Goal: Obtain resource: Obtain resource

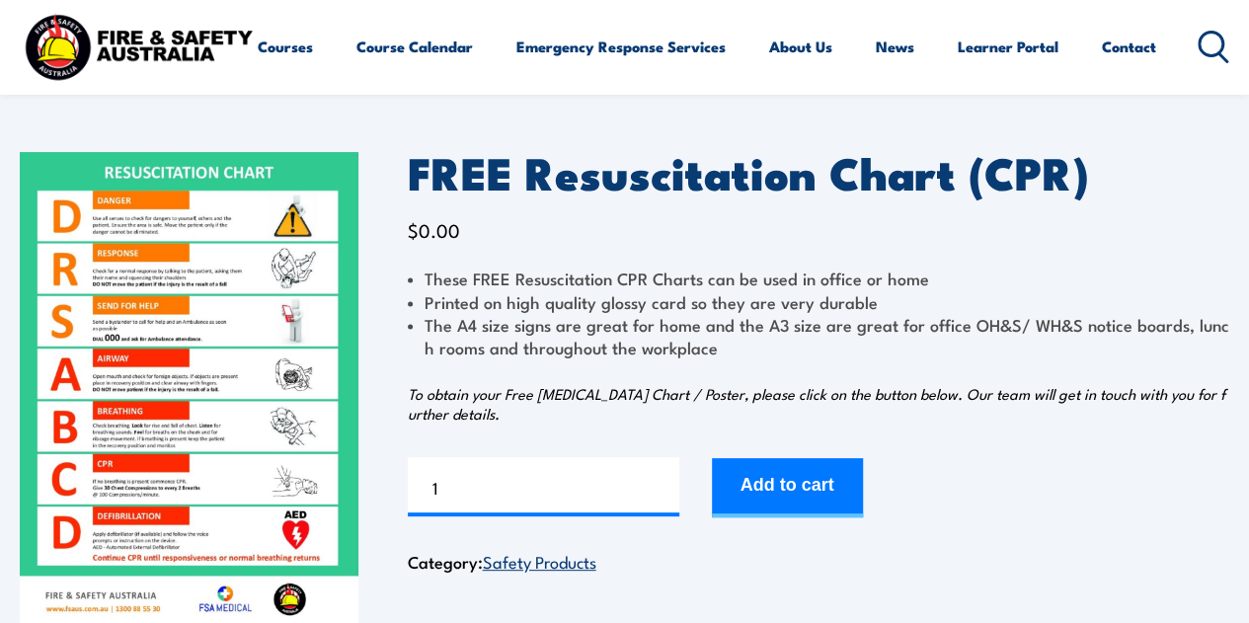
scroll to position [99, 0]
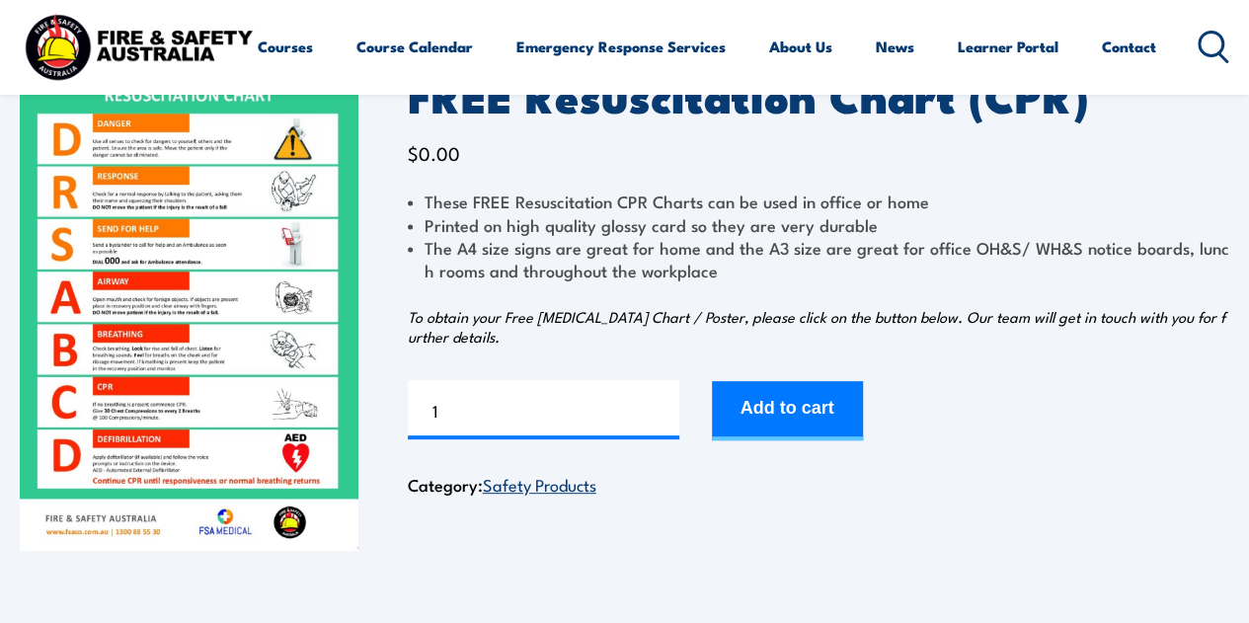
scroll to position [156, 0]
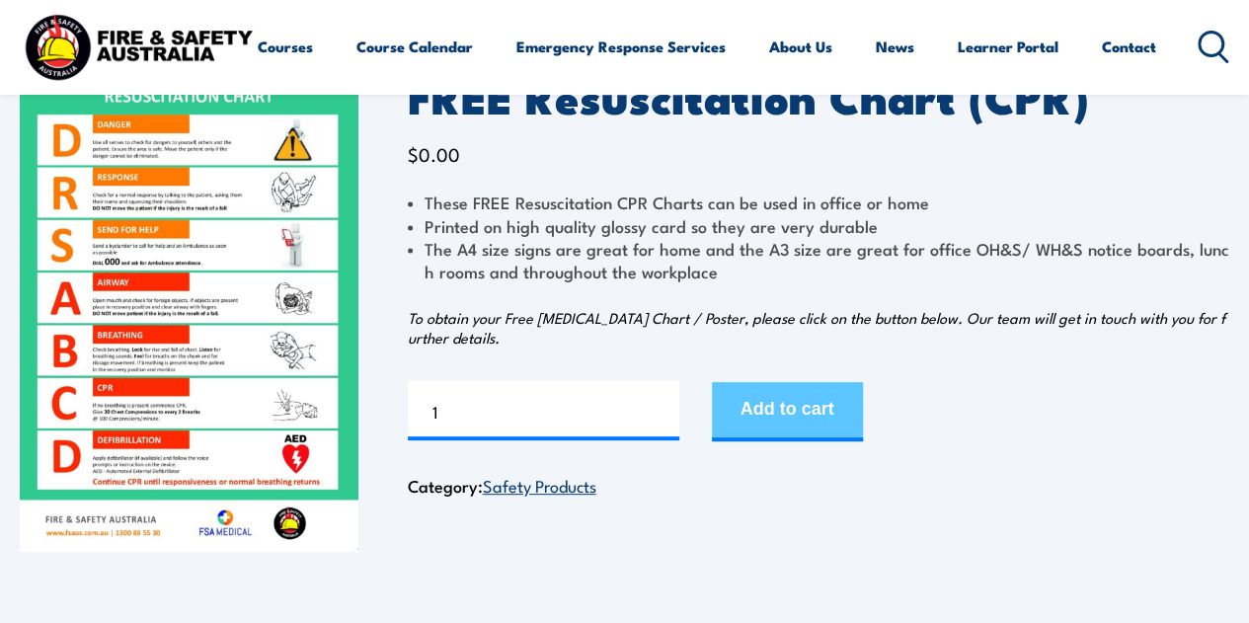
click at [753, 420] on button "Add to cart" at bounding box center [787, 411] width 151 height 59
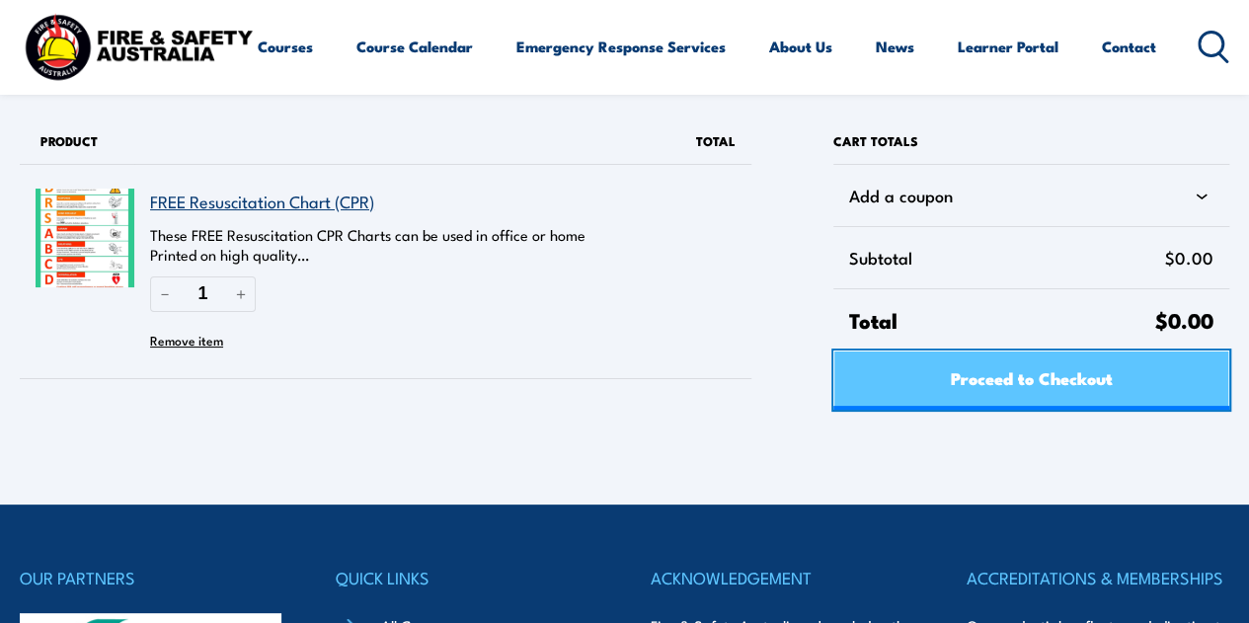
click at [966, 370] on span "Proceed to Checkout" at bounding box center [1031, 377] width 162 height 52
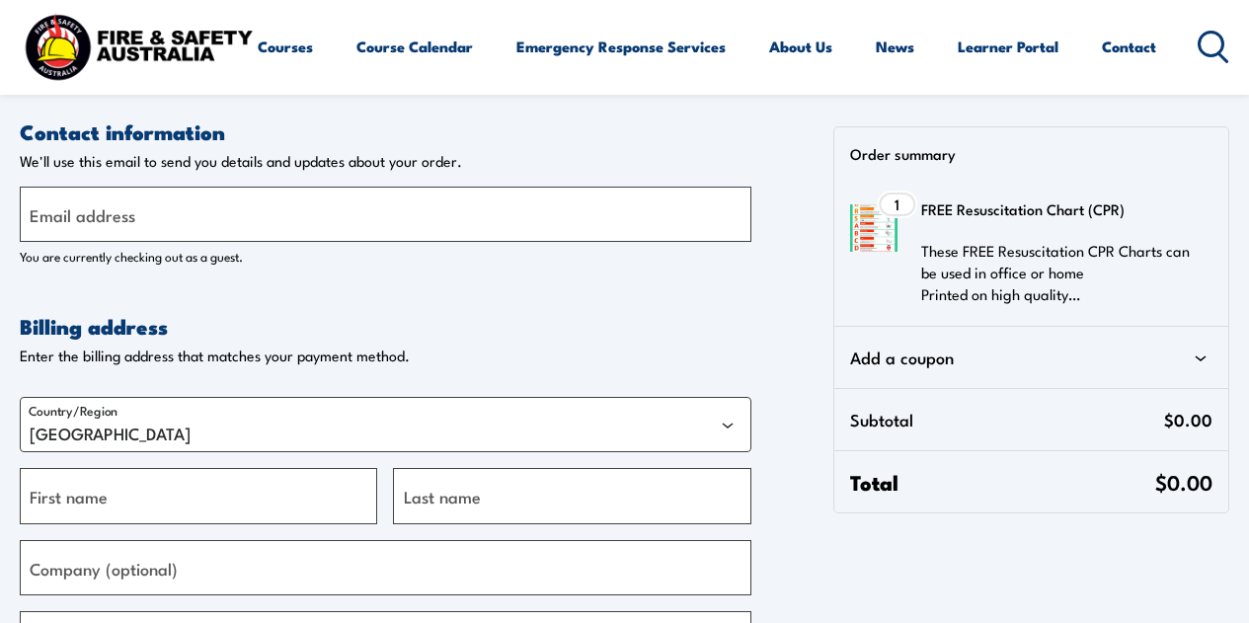
select select "VIC"
click at [606, 218] on input "Email address" at bounding box center [386, 214] width 732 height 55
type input "[EMAIL_ADDRESS][DOMAIN_NAME]"
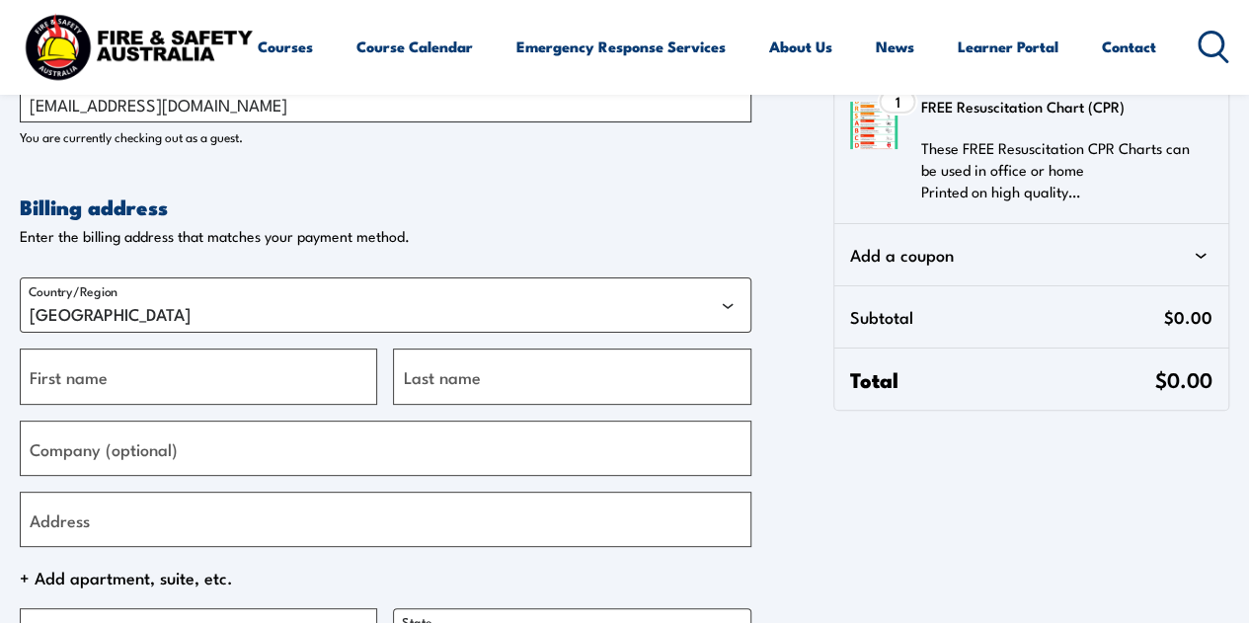
scroll to position [121, 0]
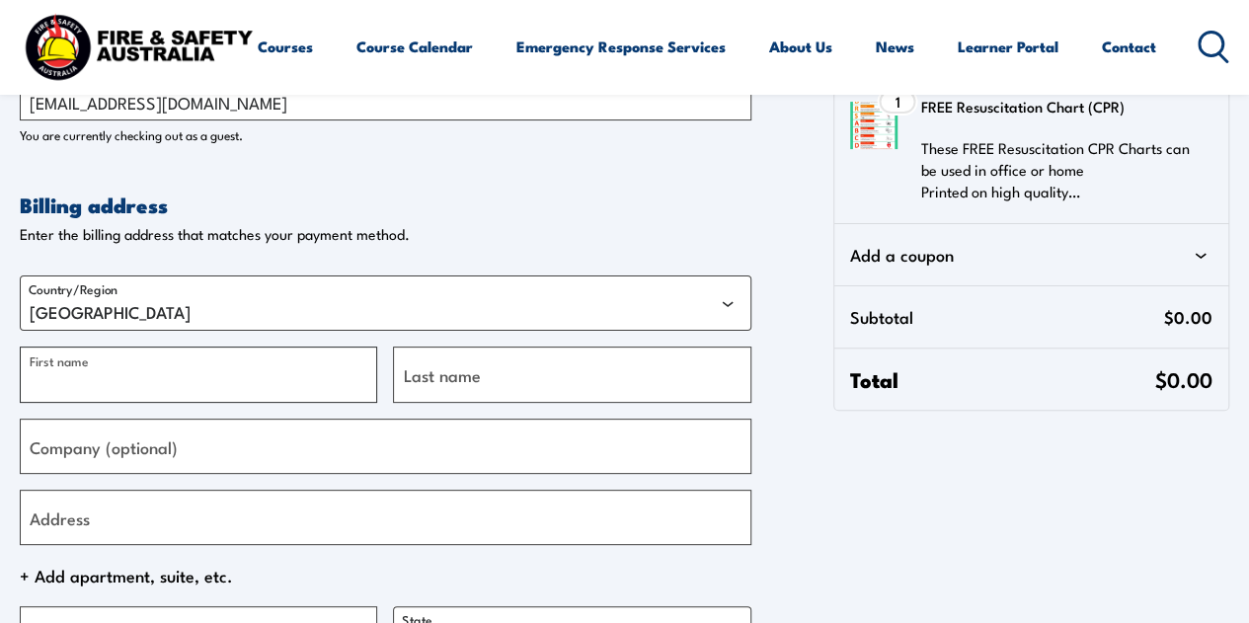
click at [215, 394] on input "First name" at bounding box center [198, 374] width 357 height 55
type input "[PERSON_NAME]"
type input "Soklevski"
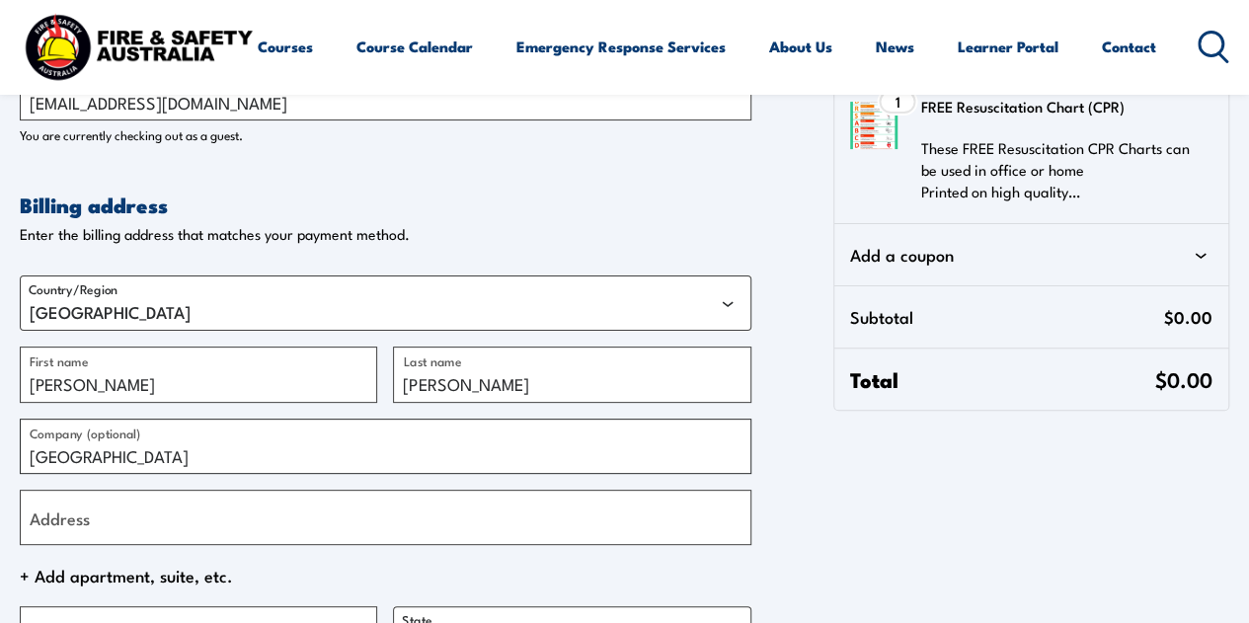
type input "[GEOGRAPHIC_DATA]"
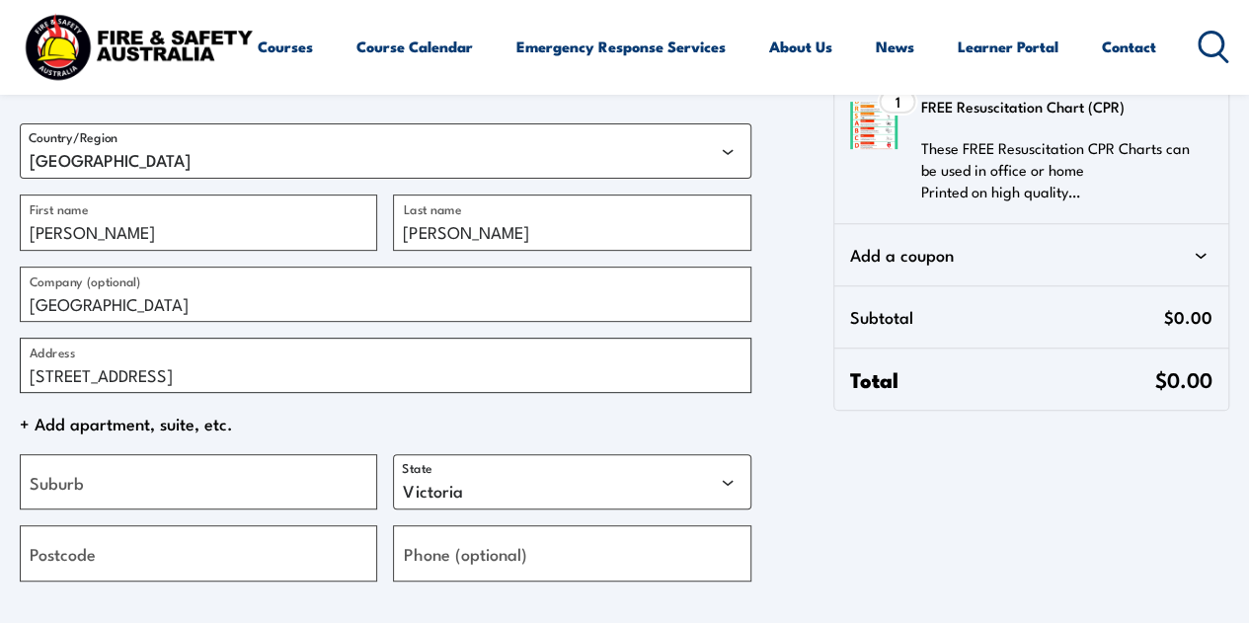
scroll to position [324, 0]
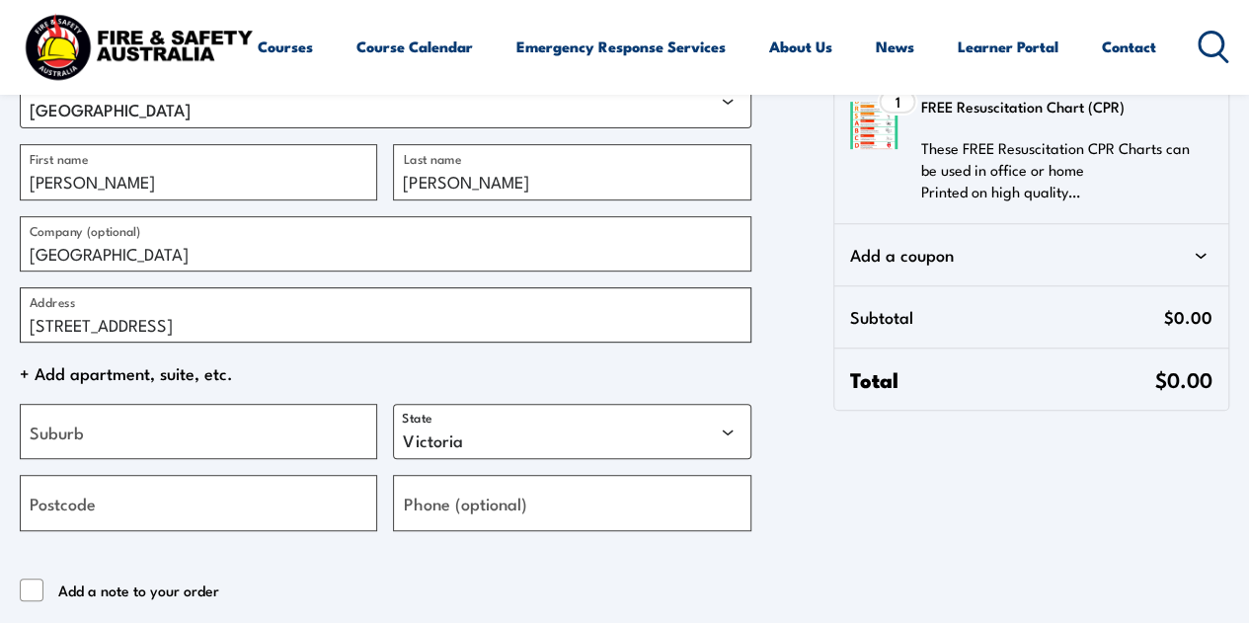
type input "[STREET_ADDRESS]"
click at [281, 452] on input "Suburb" at bounding box center [198, 431] width 357 height 55
type input "Bundoora"
type input "3083"
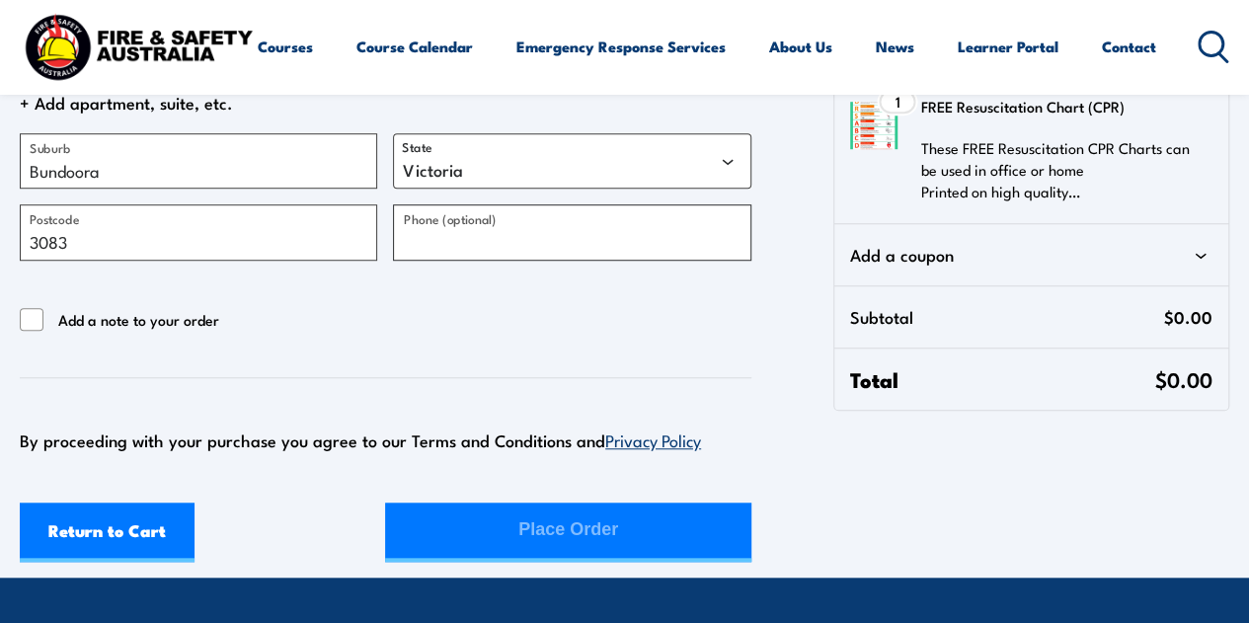
scroll to position [610, 0]
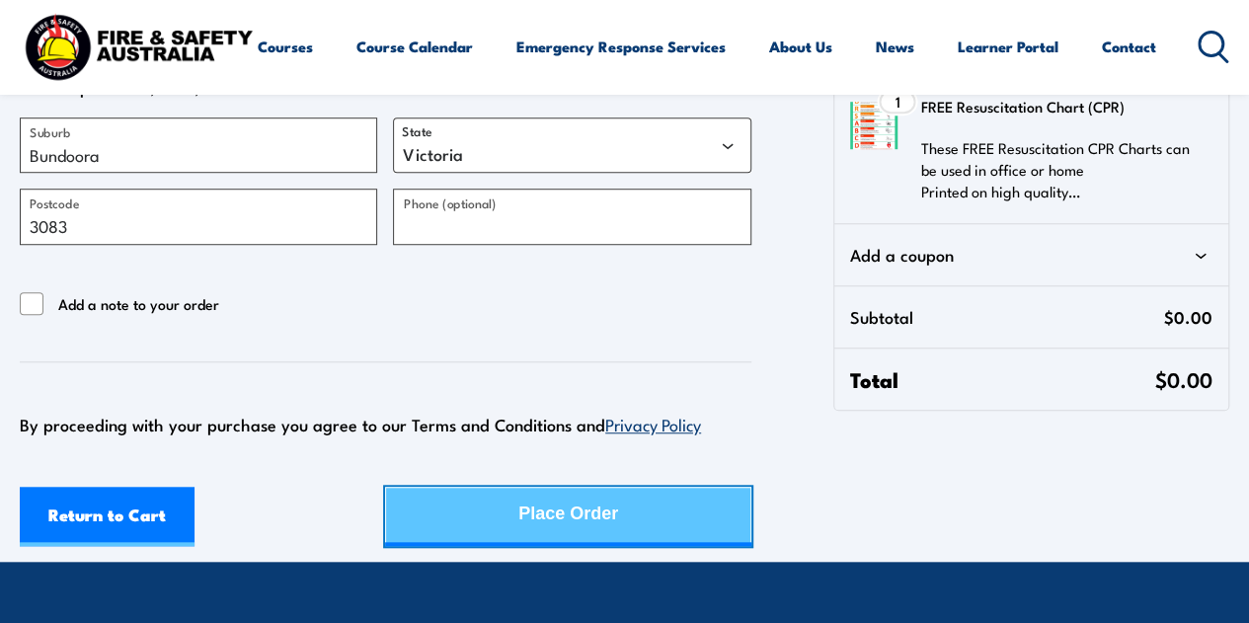
click at [503, 527] on button "Place Order" at bounding box center [567, 516] width 365 height 59
